Goal: Transaction & Acquisition: Purchase product/service

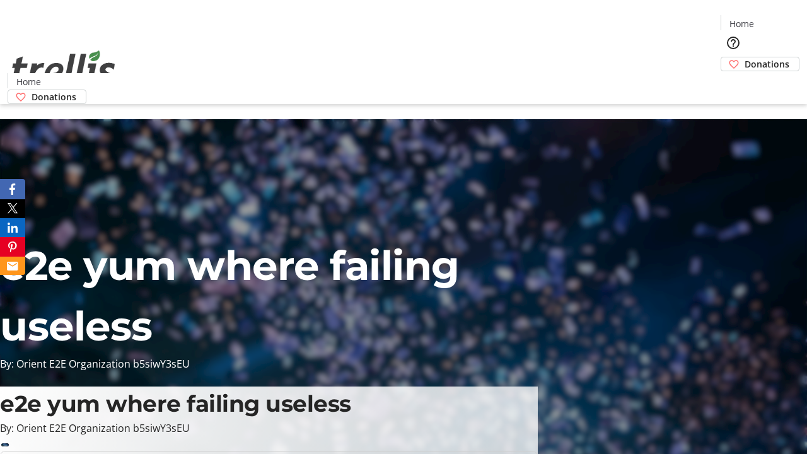
click at [745, 57] on span "Donations" at bounding box center [767, 63] width 45 height 13
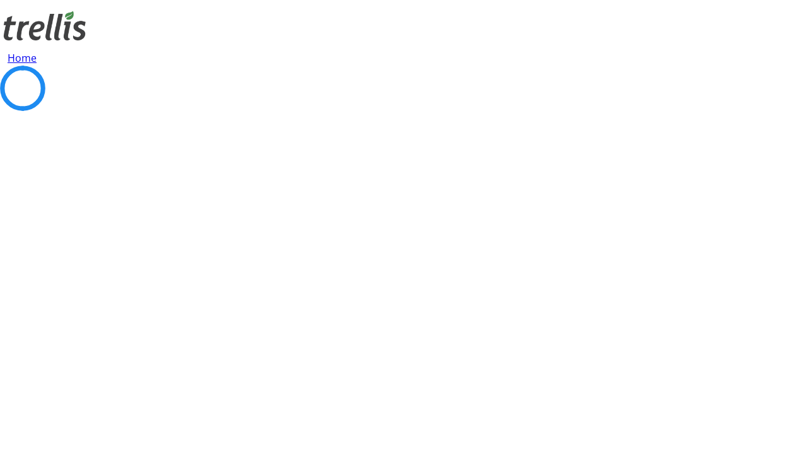
select select "CA"
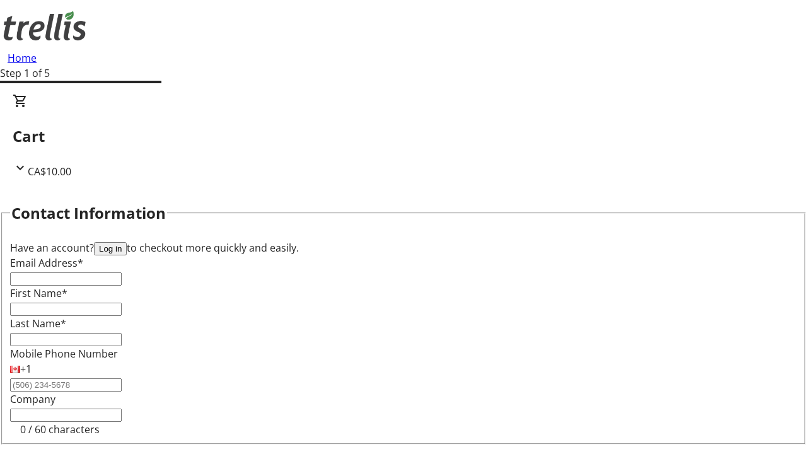
click at [127, 242] on button "Log in" at bounding box center [110, 248] width 33 height 13
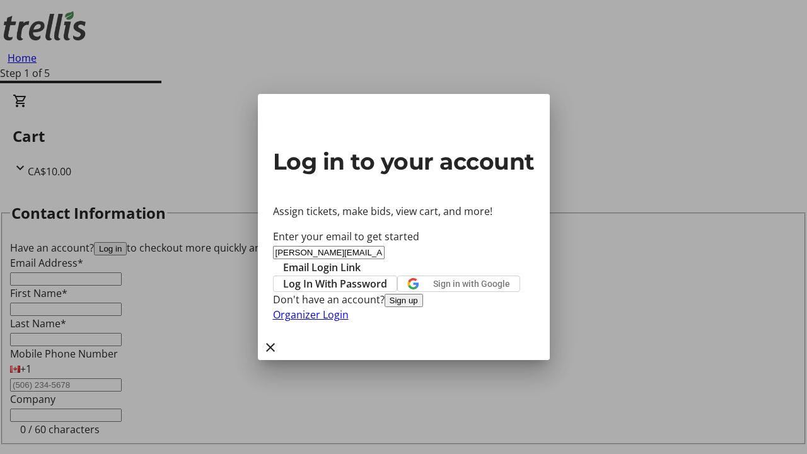
type input "[PERSON_NAME][EMAIL_ADDRESS][DOMAIN_NAME]"
click at [361, 260] on span "Email Login Link" at bounding box center [322, 267] width 78 height 15
